Goal: Task Accomplishment & Management: Manage account settings

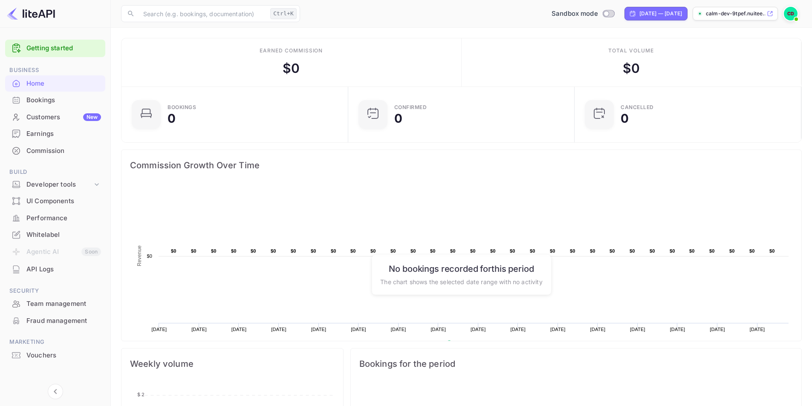
scroll to position [132, 215]
click at [796, 12] on img at bounding box center [791, 14] width 14 height 14
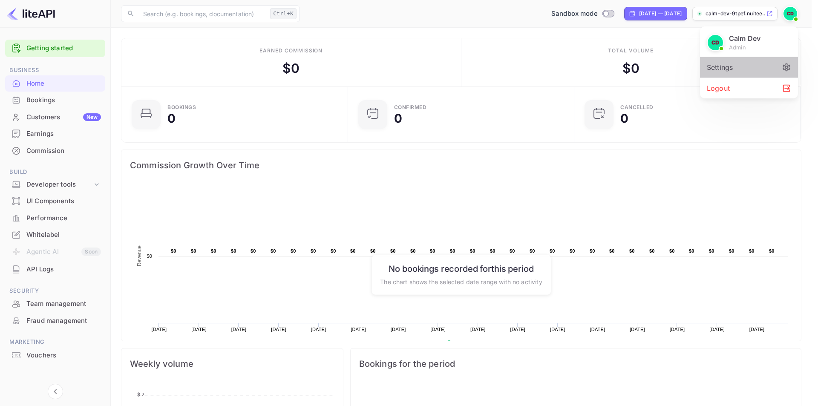
click at [745, 69] on div "Settings" at bounding box center [749, 67] width 98 height 20
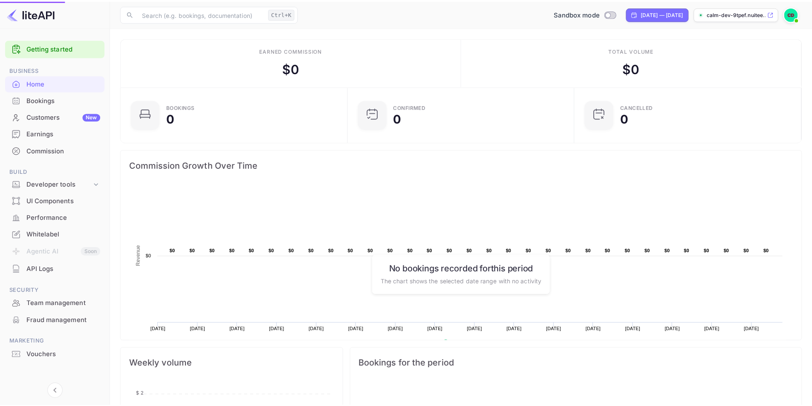
scroll to position [7, 7]
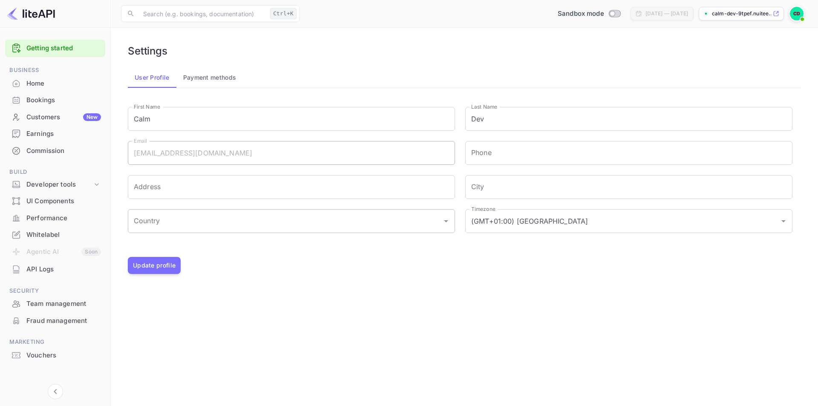
click at [346, 229] on div "Country" at bounding box center [291, 221] width 327 height 24
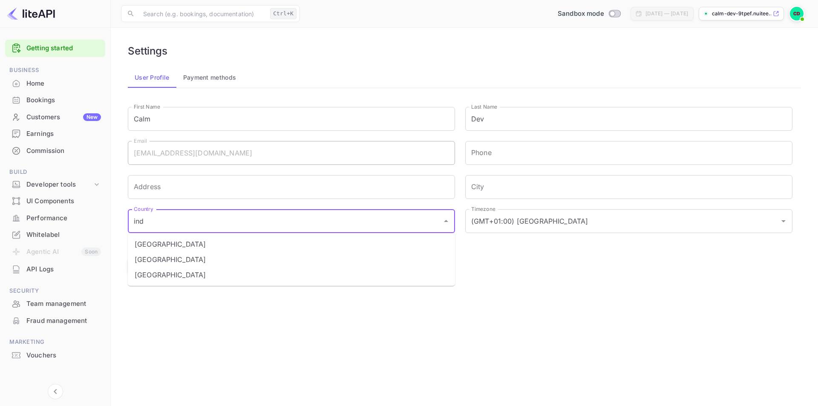
click at [238, 254] on li "India" at bounding box center [291, 259] width 327 height 15
type input "India"
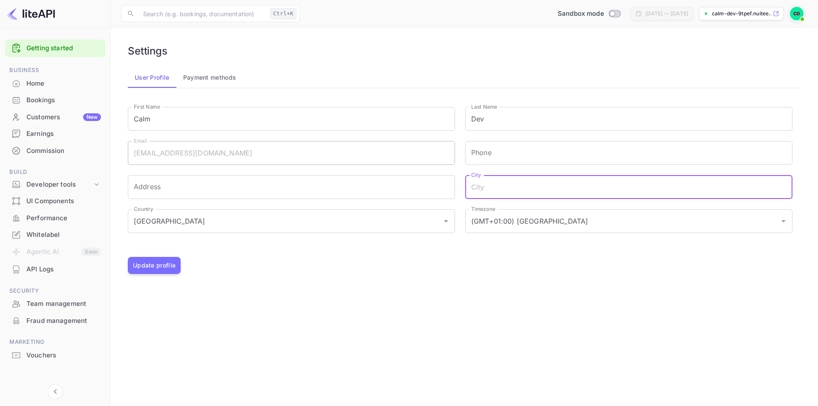
click at [564, 198] on input "City" at bounding box center [628, 187] width 327 height 24
click at [164, 262] on button "Update profile" at bounding box center [154, 265] width 53 height 17
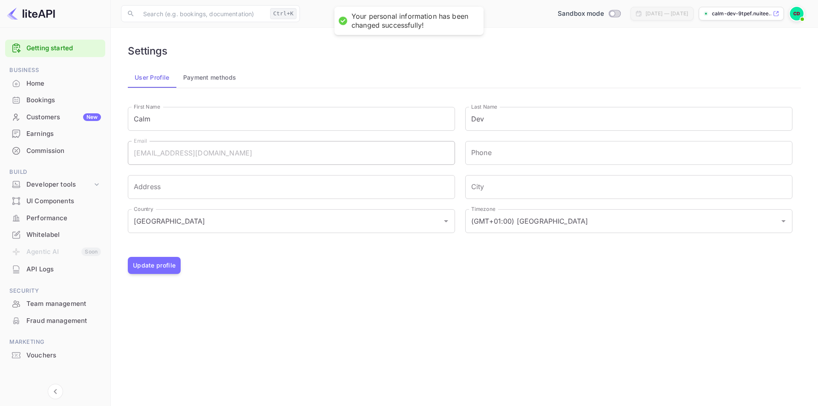
click at [38, 78] on div "Home" at bounding box center [55, 83] width 100 height 17
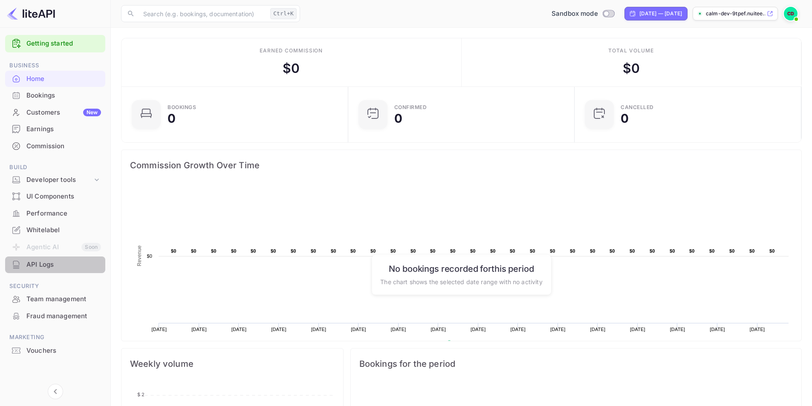
click at [37, 263] on div "API Logs" at bounding box center [63, 265] width 75 height 10
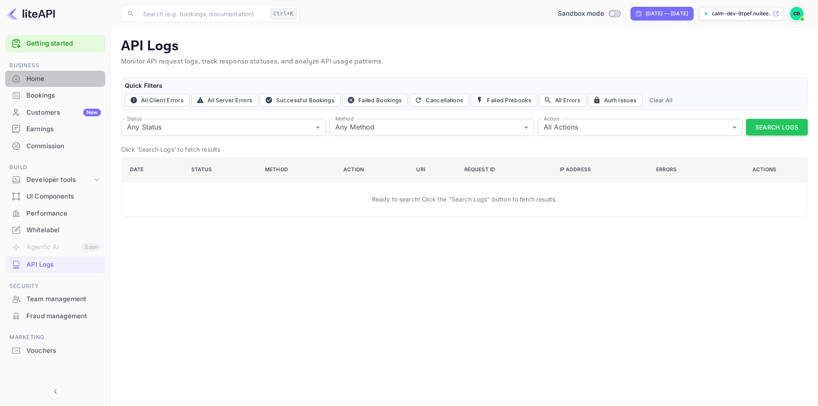
click at [56, 78] on div "Home" at bounding box center [63, 79] width 75 height 10
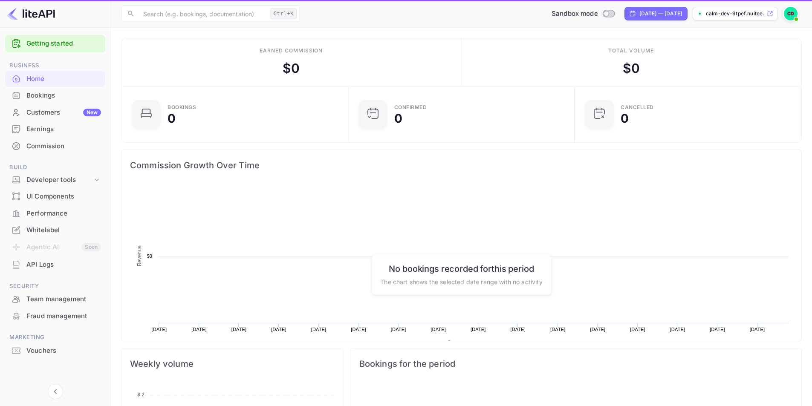
scroll to position [132, 215]
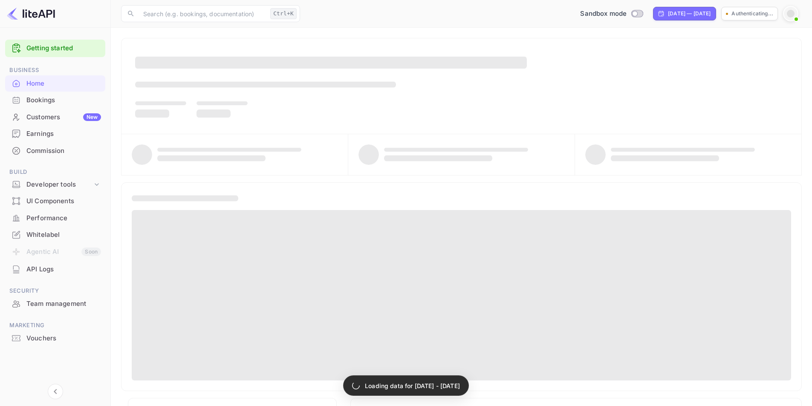
click at [393, 385] on p "Loading data for [DATE] - [DATE]" at bounding box center [412, 385] width 95 height 9
click at [59, 189] on div "Developer tools" at bounding box center [59, 185] width 66 height 10
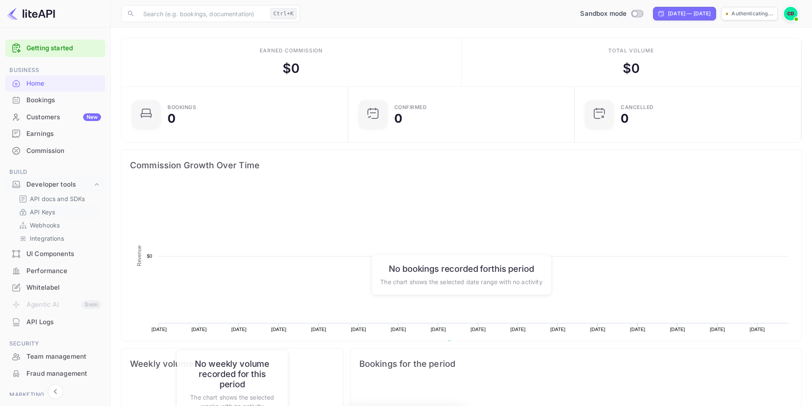
click at [51, 213] on p "API Keys" at bounding box center [42, 212] width 25 height 9
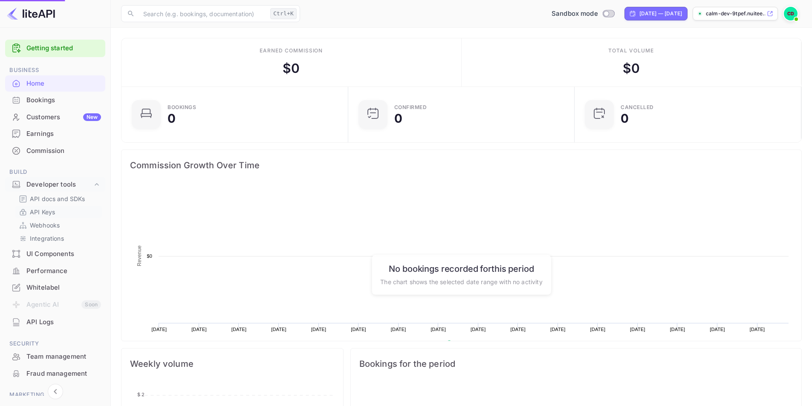
scroll to position [132, 215]
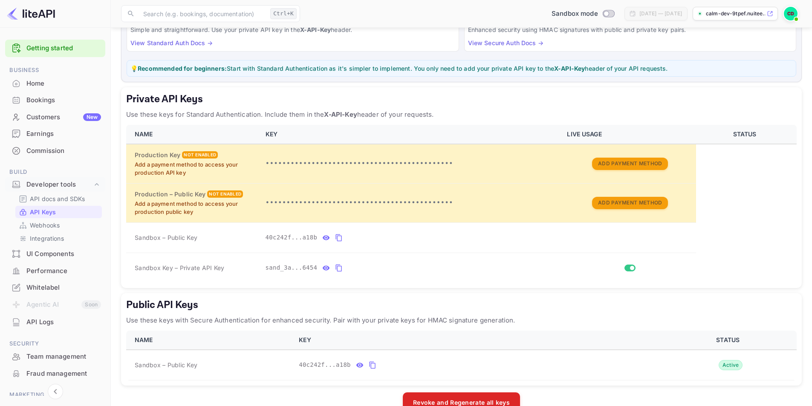
scroll to position [106, 0]
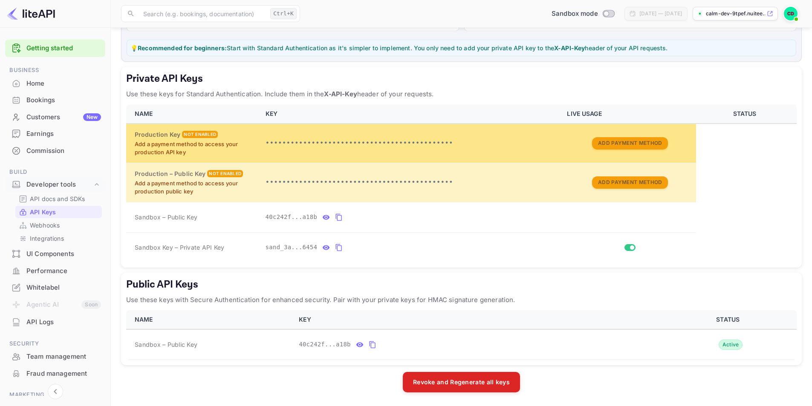
click at [252, 145] on p "Add a payment method to access your production API key" at bounding box center [195, 148] width 121 height 17
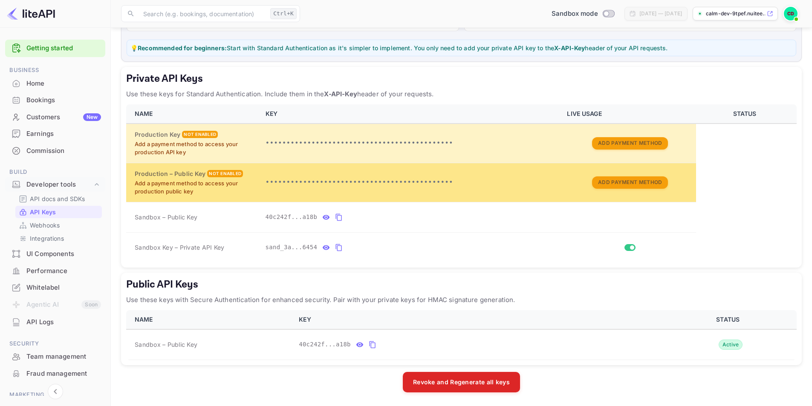
click at [252, 185] on p "Add a payment method to access your production public key" at bounding box center [195, 187] width 121 height 17
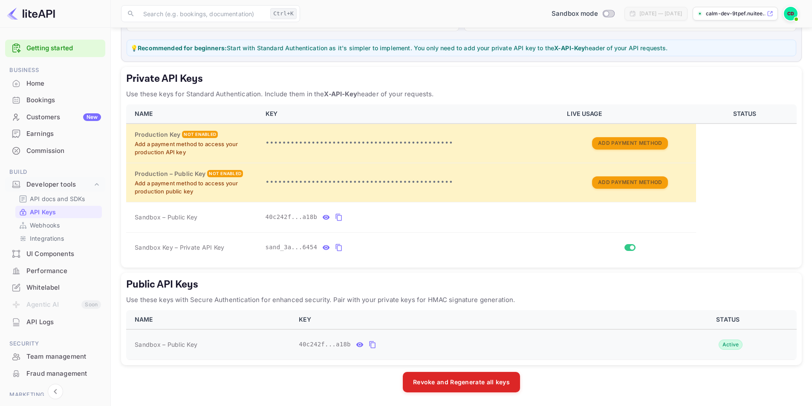
click at [356, 346] on icon "public api keys table" at bounding box center [359, 344] width 7 height 5
click at [450, 346] on icon "public api keys table" at bounding box center [454, 345] width 8 height 10
click at [38, 79] on div "Home" at bounding box center [63, 84] width 75 height 10
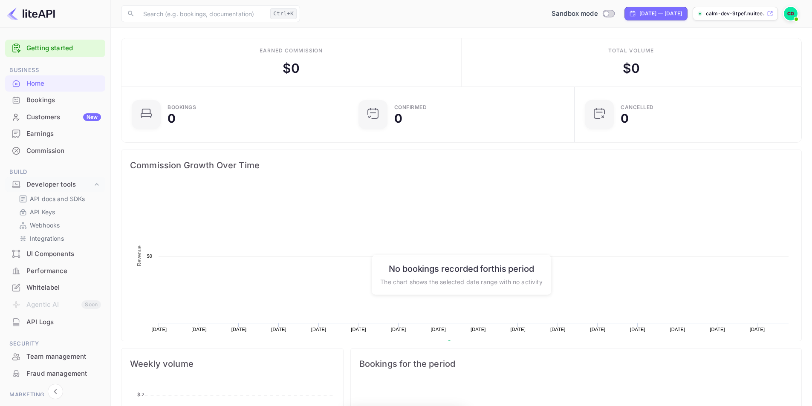
scroll to position [132, 215]
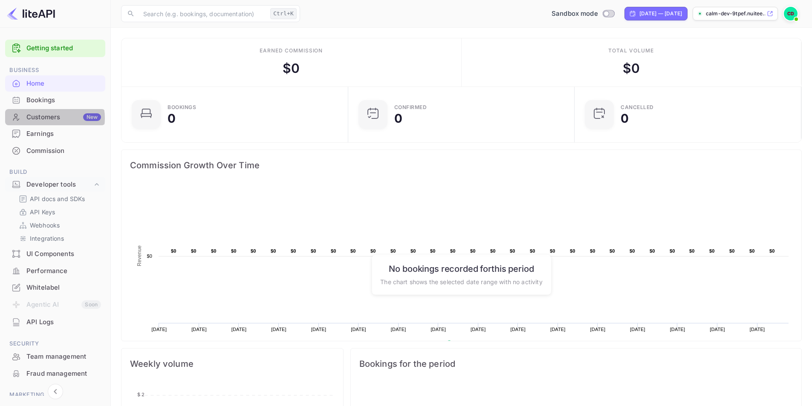
click at [47, 118] on div "Customers New" at bounding box center [63, 117] width 75 height 10
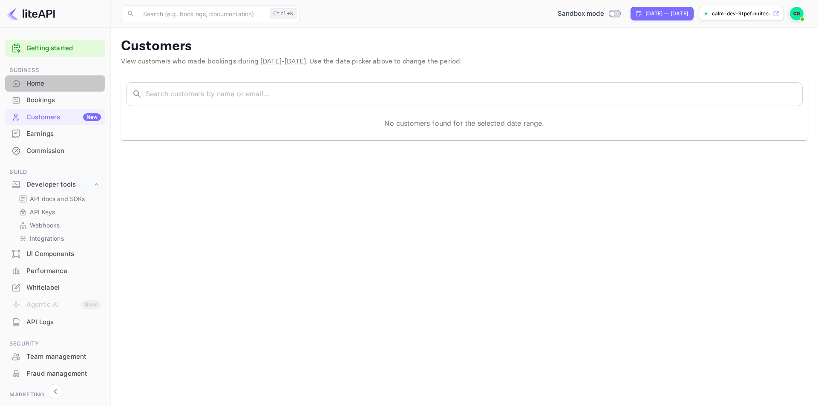
click at [44, 81] on div "Home" at bounding box center [63, 84] width 75 height 10
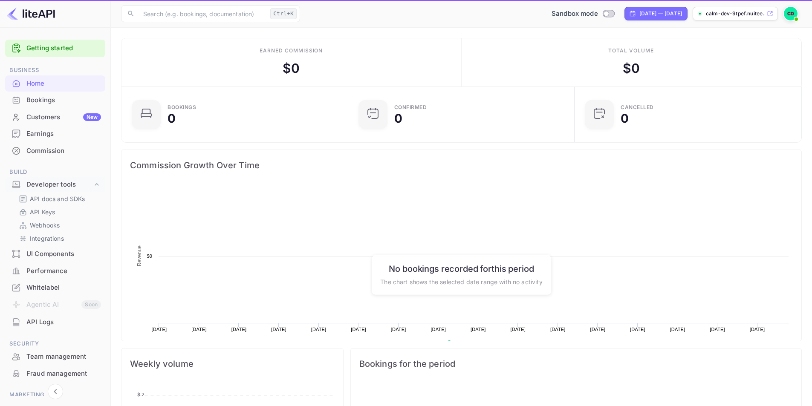
scroll to position [132, 215]
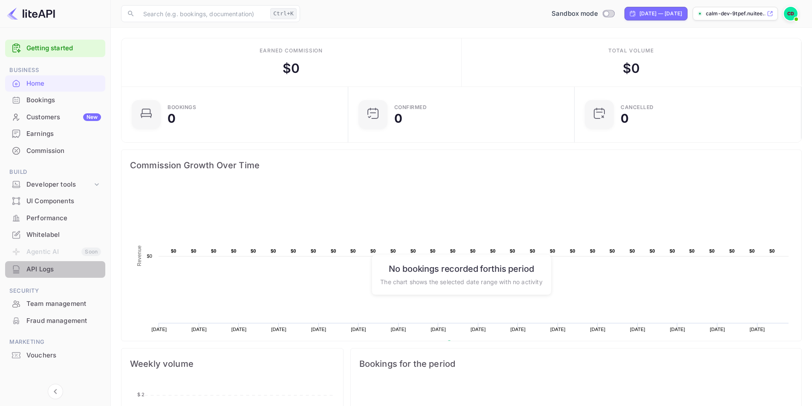
click at [72, 265] on div "API Logs" at bounding box center [63, 270] width 75 height 10
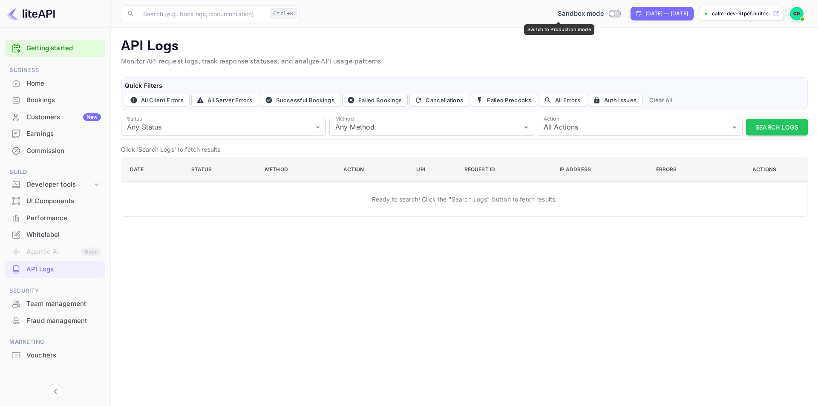
click at [608, 10] on span "Switch to Production mode" at bounding box center [614, 14] width 12 height 8
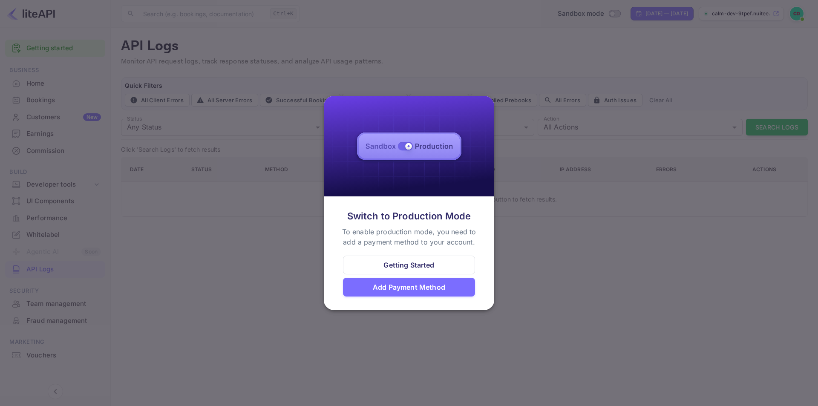
click at [447, 286] on div "Add Payment Method" at bounding box center [409, 287] width 132 height 19
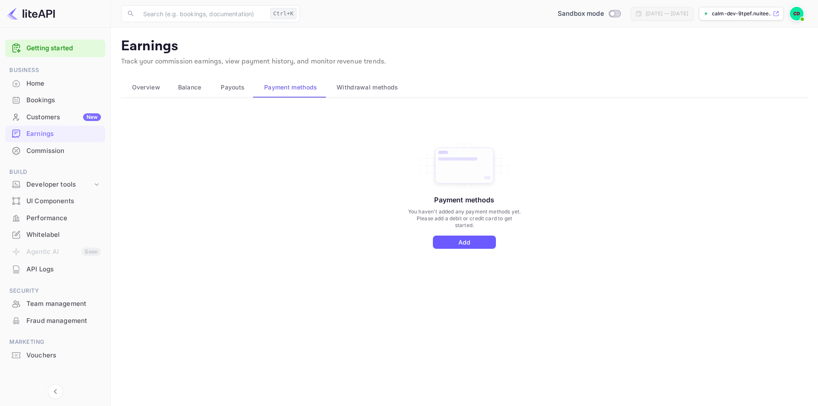
click at [469, 241] on button "Add" at bounding box center [464, 242] width 63 height 13
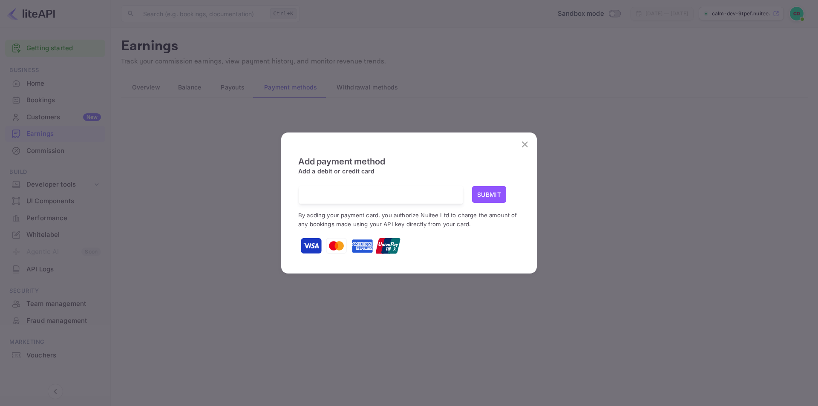
click at [525, 144] on icon "close" at bounding box center [525, 144] width 6 height 6
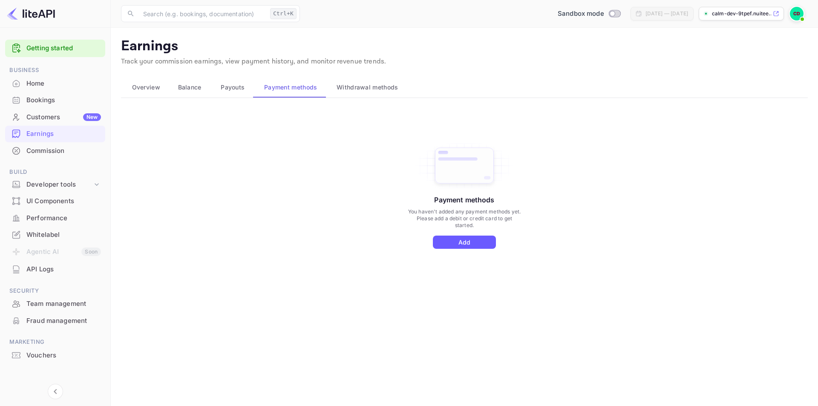
click at [453, 237] on button "Add" at bounding box center [464, 242] width 63 height 13
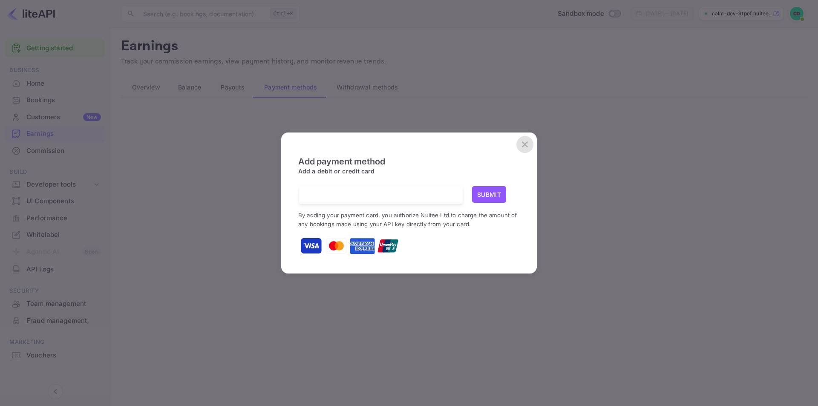
click at [531, 141] on button "close" at bounding box center [524, 144] width 17 height 17
